Goal: Task Accomplishment & Management: Use online tool/utility

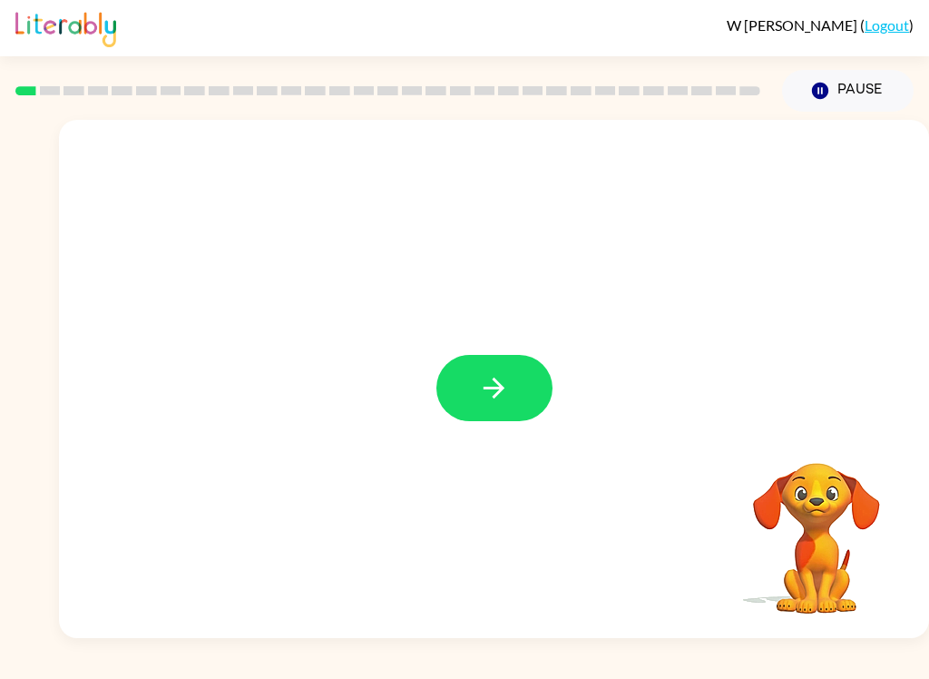
click at [537, 396] on button "button" at bounding box center [494, 388] width 116 height 66
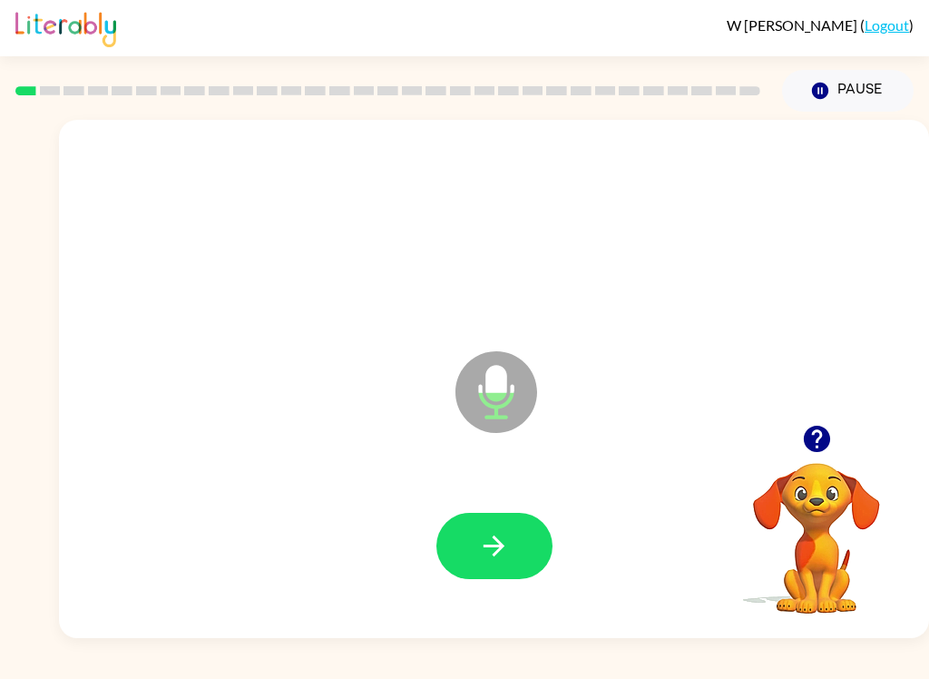
click at [521, 541] on button "button" at bounding box center [494, 546] width 116 height 66
click at [517, 526] on button "button" at bounding box center [494, 546] width 116 height 66
click at [498, 556] on icon "button" at bounding box center [494, 546] width 32 height 32
click at [511, 548] on button "button" at bounding box center [494, 546] width 116 height 66
click at [506, 576] on button "button" at bounding box center [494, 546] width 116 height 66
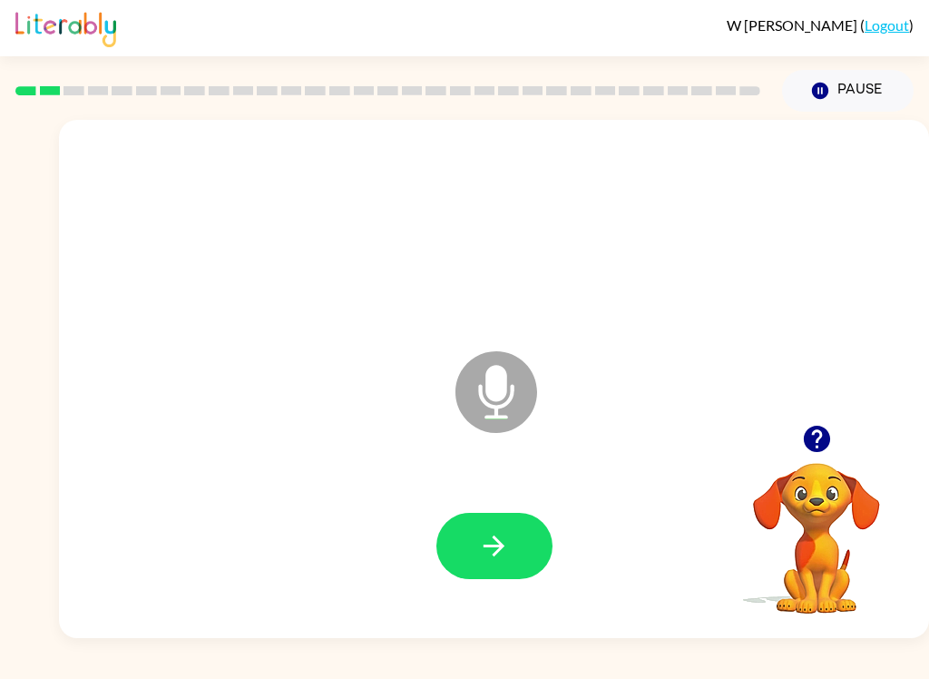
click at [498, 568] on button "button" at bounding box center [494, 546] width 116 height 66
click at [459, 530] on button "button" at bounding box center [494, 546] width 116 height 66
click at [463, 549] on button "button" at bounding box center [494, 546] width 116 height 66
click at [455, 559] on button "button" at bounding box center [494, 546] width 116 height 66
click at [496, 529] on button "button" at bounding box center [494, 546] width 116 height 66
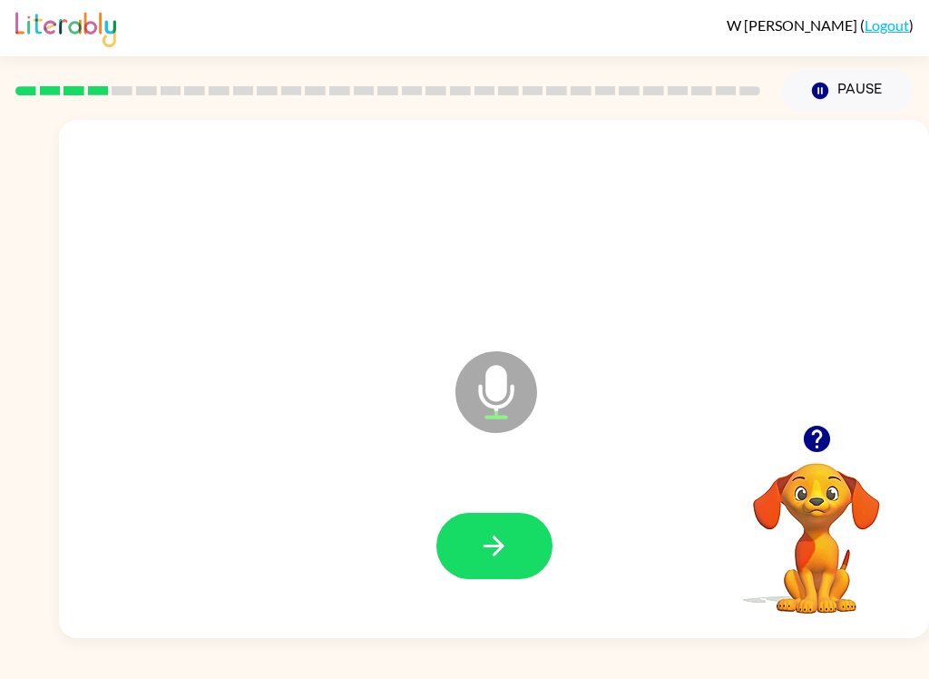
click at [486, 556] on icon "button" at bounding box center [494, 546] width 32 height 32
click at [489, 551] on icon "button" at bounding box center [494, 546] width 32 height 32
click at [495, 536] on icon "button" at bounding box center [494, 546] width 32 height 32
click at [474, 533] on button "button" at bounding box center [494, 546] width 116 height 66
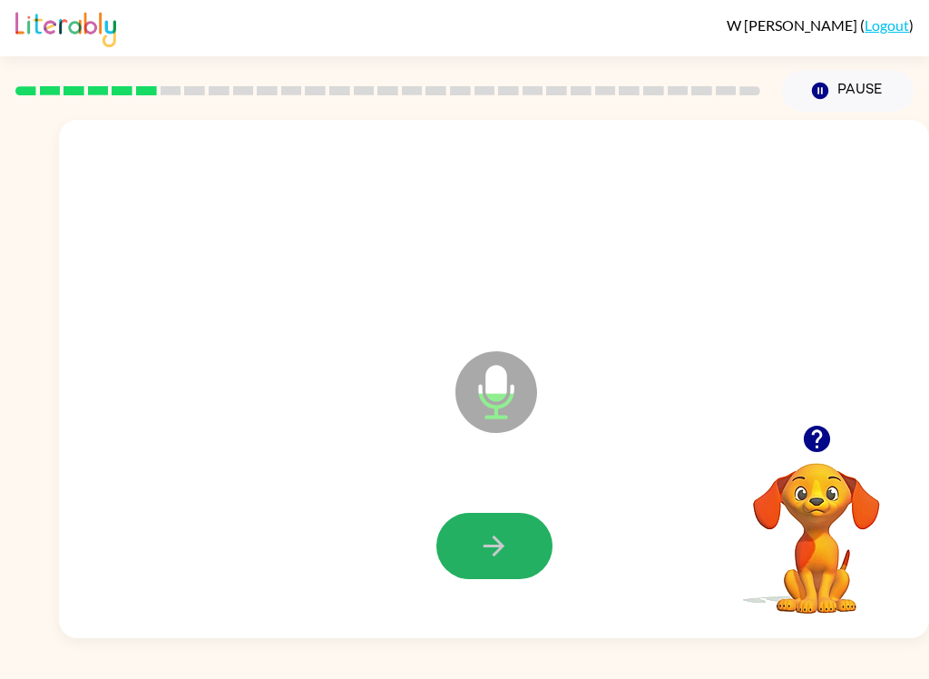
click at [474, 559] on button "button" at bounding box center [494, 546] width 116 height 66
click at [572, 419] on icon "Microphone The Microphone is here when it is your turn to talk" at bounding box center [587, 415] width 272 height 136
click at [523, 539] on button "button" at bounding box center [494, 546] width 116 height 66
click at [520, 519] on button "button" at bounding box center [494, 546] width 116 height 66
click at [511, 536] on button "button" at bounding box center [494, 546] width 116 height 66
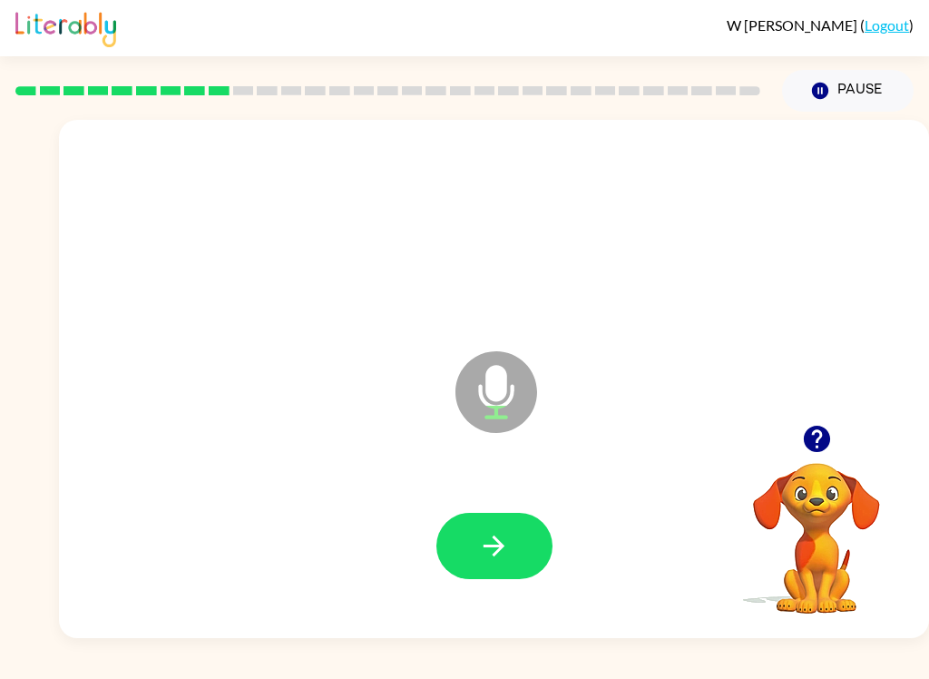
click at [532, 557] on button "button" at bounding box center [494, 546] width 116 height 66
click at [528, 547] on button "button" at bounding box center [494, 546] width 116 height 66
click at [516, 550] on button "button" at bounding box center [494, 546] width 116 height 66
click at [471, 554] on button "button" at bounding box center [494, 546] width 116 height 66
click at [548, 521] on div at bounding box center [494, 546] width 116 height 66
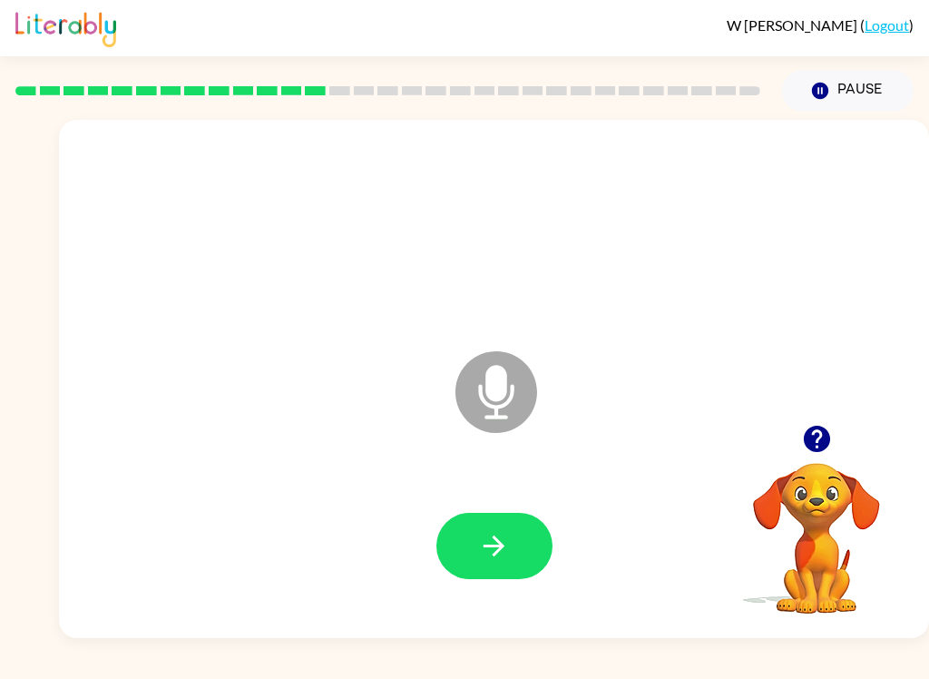
click at [507, 544] on icon "button" at bounding box center [494, 546] width 32 height 32
click at [506, 538] on icon "button" at bounding box center [494, 546] width 32 height 32
click at [537, 570] on button "button" at bounding box center [494, 546] width 116 height 66
click at [516, 545] on button "button" at bounding box center [494, 546] width 116 height 66
click at [508, 546] on icon "button" at bounding box center [494, 546] width 32 height 32
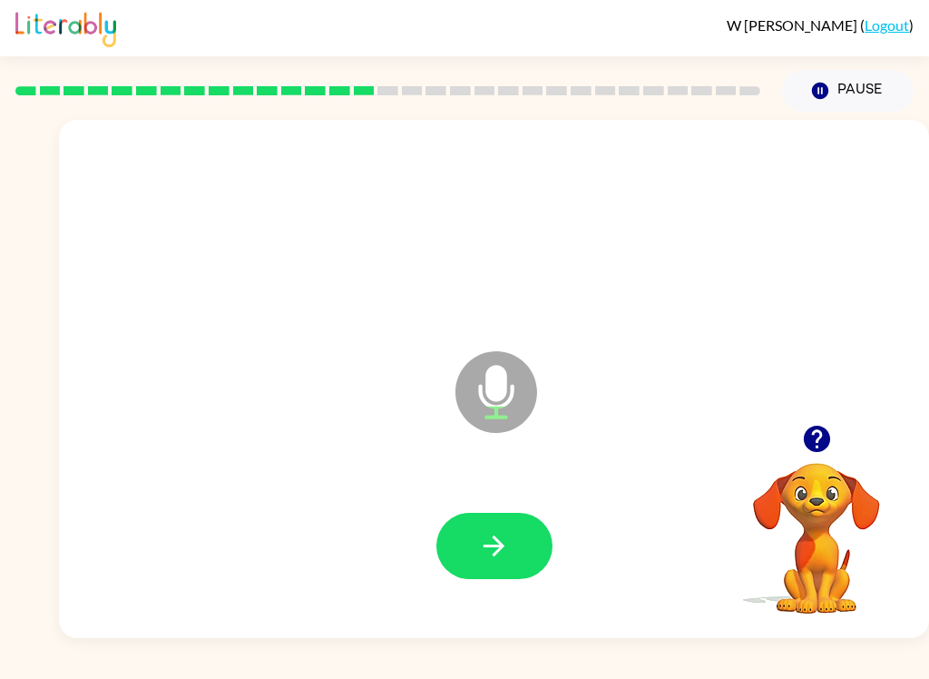
click at [529, 551] on button "button" at bounding box center [494, 546] width 116 height 66
click at [513, 538] on button "button" at bounding box center [494, 546] width 116 height 66
click at [507, 558] on icon "button" at bounding box center [494, 546] width 32 height 32
click at [529, 559] on button "button" at bounding box center [494, 546] width 116 height 66
click at [528, 524] on button "button" at bounding box center [494, 546] width 116 height 66
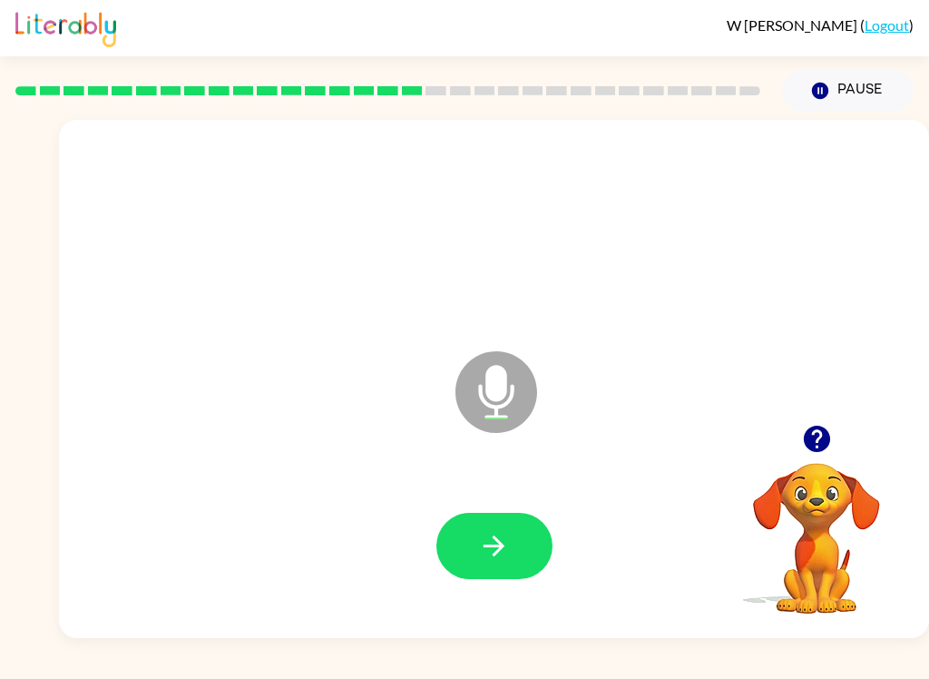
click at [539, 556] on button "button" at bounding box center [494, 546] width 116 height 66
click at [515, 537] on button "button" at bounding box center [494, 546] width 116 height 66
click at [531, 559] on button "button" at bounding box center [494, 546] width 116 height 66
click at [513, 548] on button "button" at bounding box center [494, 546] width 116 height 66
click at [490, 577] on button "button" at bounding box center [494, 546] width 116 height 66
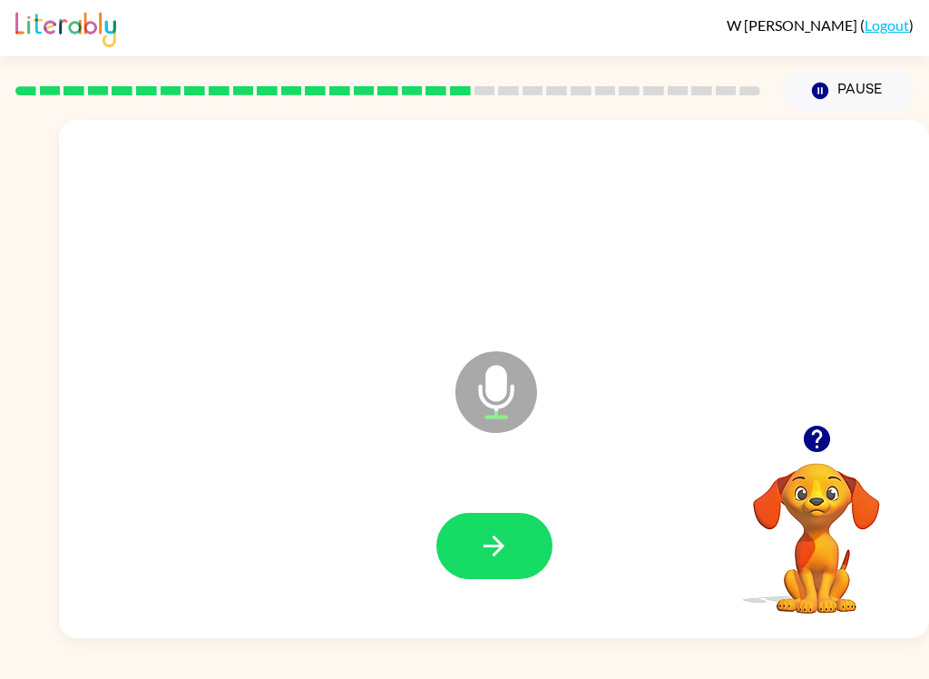
click at [522, 562] on button "button" at bounding box center [494, 546] width 116 height 66
click at [520, 558] on button "button" at bounding box center [494, 546] width 116 height 66
click at [522, 547] on button "button" at bounding box center [494, 546] width 116 height 66
click at [505, 531] on icon "button" at bounding box center [494, 546] width 32 height 32
click at [523, 552] on button "button" at bounding box center [494, 546] width 116 height 66
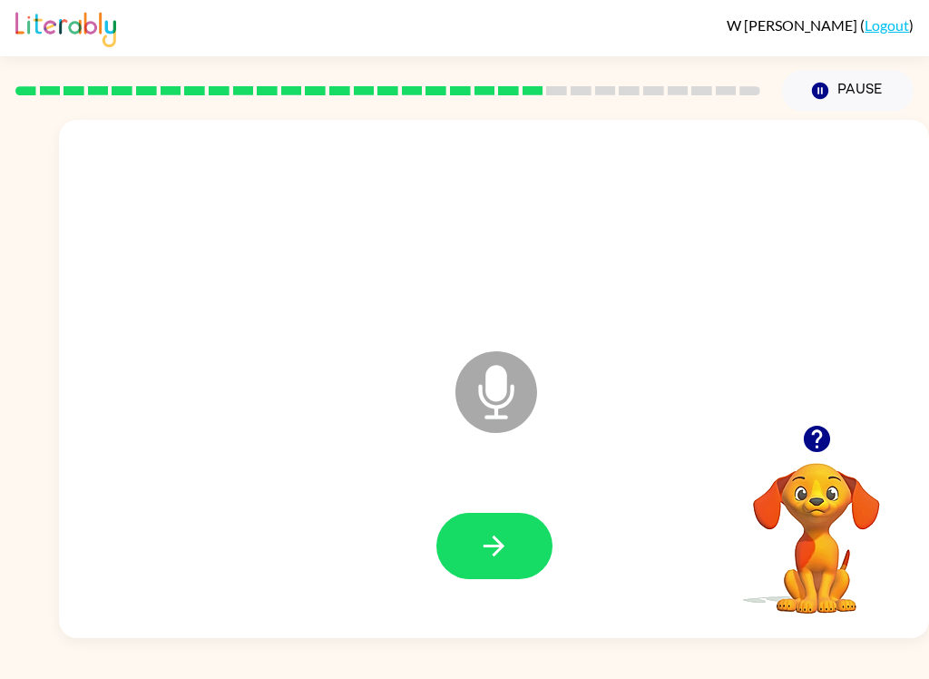
click at [507, 572] on button "button" at bounding box center [494, 546] width 116 height 66
click at [543, 539] on button "button" at bounding box center [494, 546] width 116 height 66
click at [513, 573] on button "button" at bounding box center [494, 546] width 116 height 66
click at [510, 537] on button "button" at bounding box center [494, 546] width 116 height 66
click at [478, 559] on icon "button" at bounding box center [494, 546] width 32 height 32
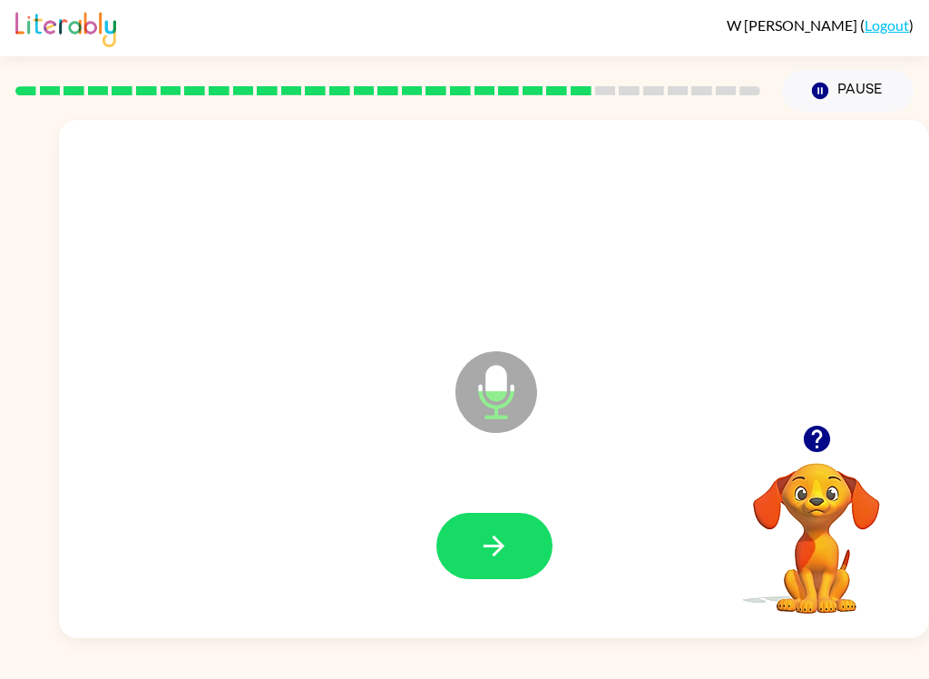
click at [491, 528] on button "button" at bounding box center [494, 546] width 116 height 66
click at [513, 548] on button "button" at bounding box center [494, 546] width 116 height 66
click at [516, 531] on button "button" at bounding box center [494, 546] width 116 height 66
click at [509, 564] on button "button" at bounding box center [494, 546] width 116 height 66
click at [509, 558] on icon "button" at bounding box center [494, 546] width 32 height 32
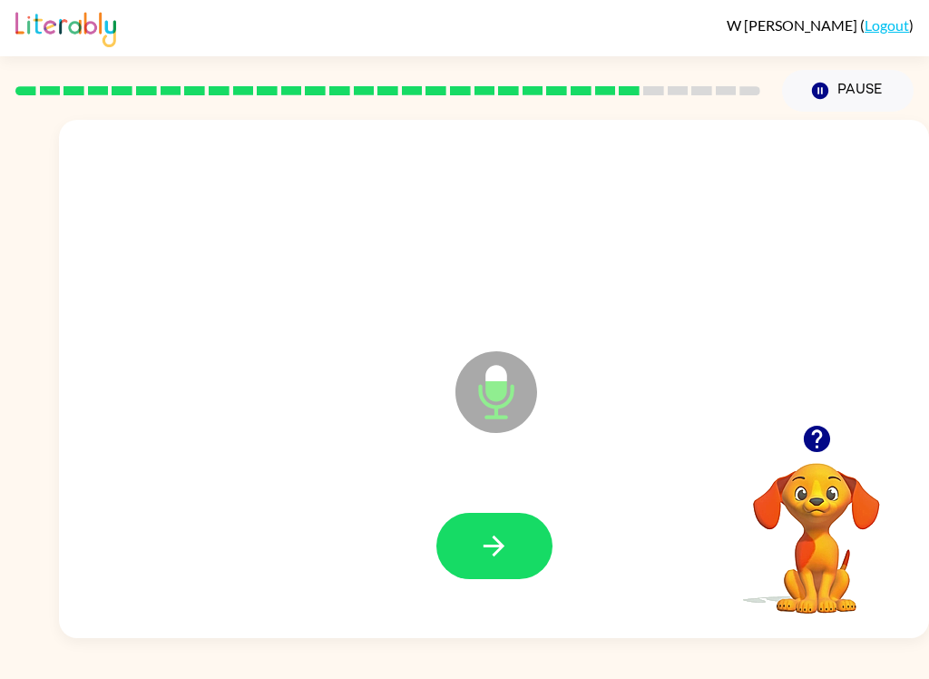
click at [527, 558] on button "button" at bounding box center [494, 546] width 116 height 66
click at [695, 564] on div at bounding box center [494, 546] width 834 height 149
click at [531, 537] on button "button" at bounding box center [494, 546] width 116 height 66
click at [503, 552] on icon "button" at bounding box center [494, 546] width 32 height 32
click at [514, 547] on button "button" at bounding box center [494, 546] width 116 height 66
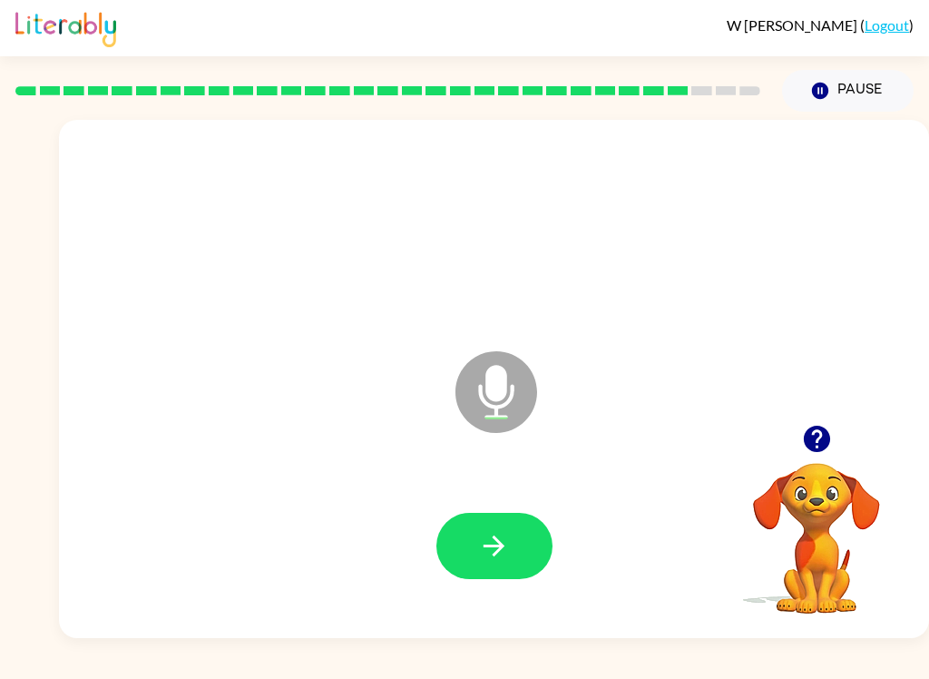
click at [840, 425] on div at bounding box center [816, 438] width 181 height 46
click at [839, 425] on div at bounding box center [816, 438] width 181 height 46
click at [816, 437] on icon "button" at bounding box center [816, 438] width 26 height 26
click at [503, 569] on button "button" at bounding box center [494, 546] width 116 height 66
click at [510, 551] on button "button" at bounding box center [494, 546] width 116 height 66
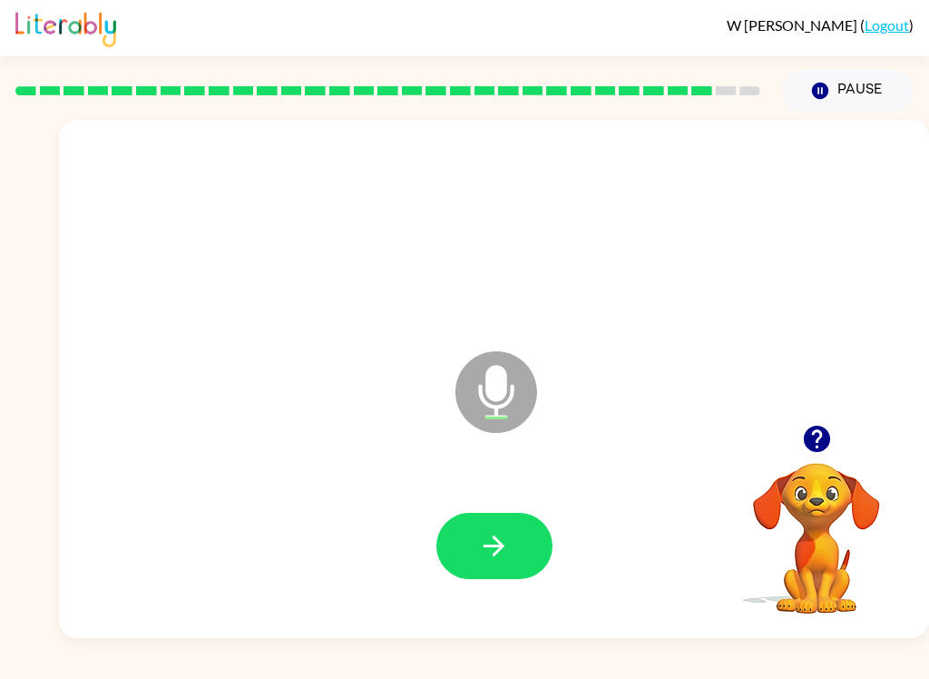
click at [513, 547] on button "button" at bounding box center [494, 546] width 116 height 66
click at [496, 519] on button "button" at bounding box center [494, 546] width 116 height 66
click at [513, 545] on button "button" at bounding box center [494, 546] width 116 height 66
